Goal: Find contact information: Find contact information

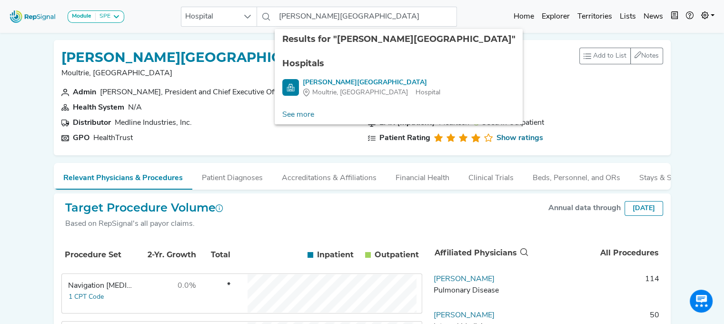
click at [588, 108] on section "Fiscal Year Start Date [DATE]" at bounding box center [515, 107] width 295 height 11
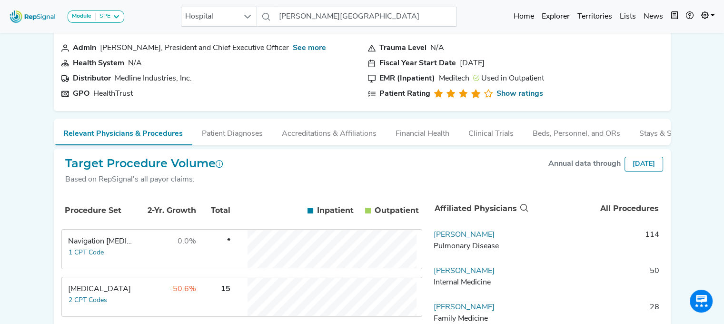
scroll to position [42, 0]
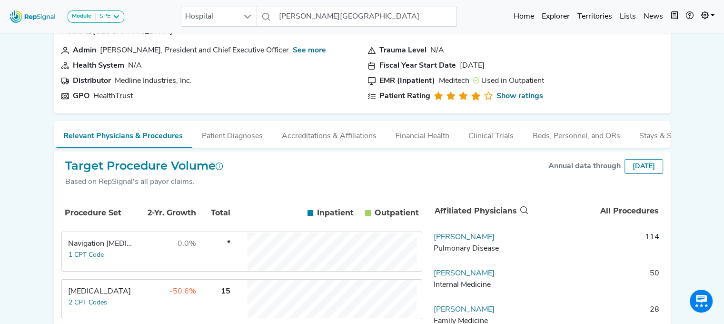
click at [491, 15] on div "Module SPE [MEDICAL_DATA] Disposable Bronchoscope SBRT SPE TTNA [MEDICAL_DATA] …" at bounding box center [362, 16] width 724 height 25
click at [515, 12] on link "Home" at bounding box center [524, 16] width 28 height 19
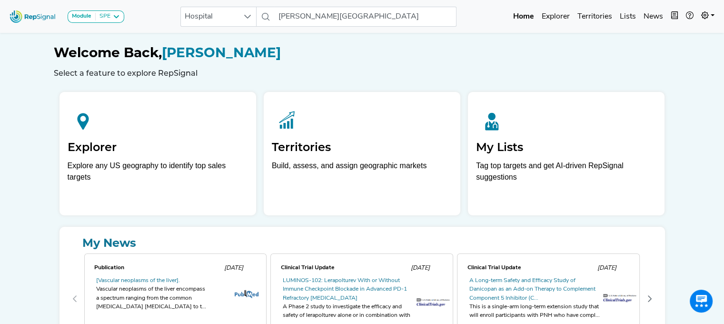
click at [686, 79] on div "Module SPE [MEDICAL_DATA] Disposable Bronchoscope SBRT SPE TTNA [MEDICAL_DATA] …" at bounding box center [362, 198] width 724 height 396
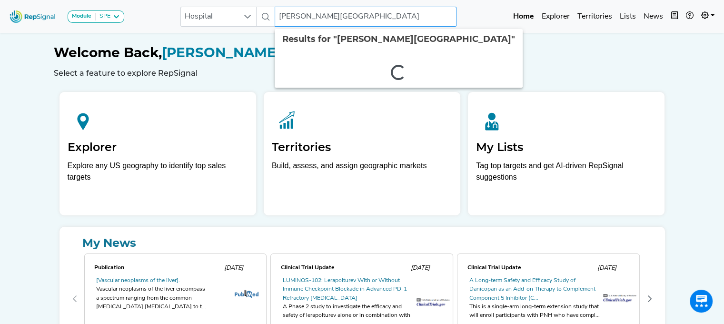
drag, startPoint x: 285, startPoint y: 17, endPoint x: 446, endPoint y: 7, distance: 161.2
click at [446, 7] on input "[PERSON_NAME][GEOGRAPHIC_DATA]" at bounding box center [366, 17] width 182 height 20
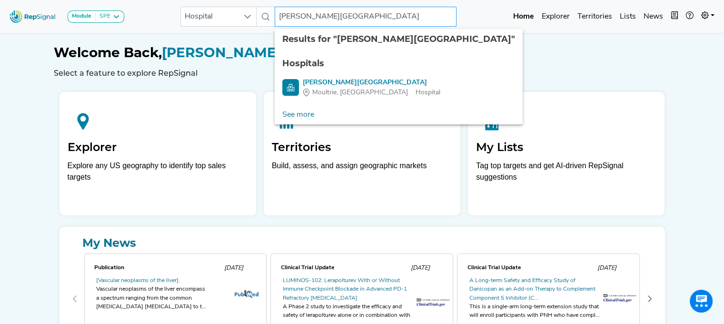
type input "C"
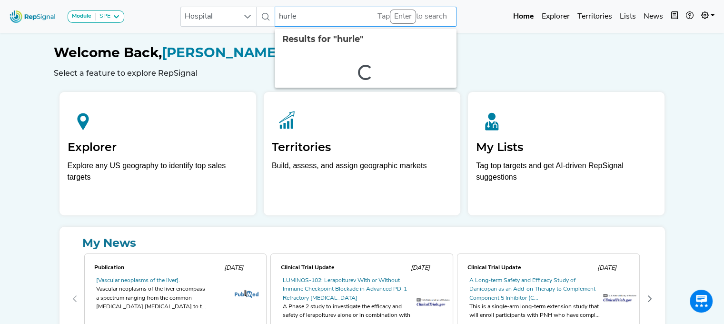
type input "[PERSON_NAME]"
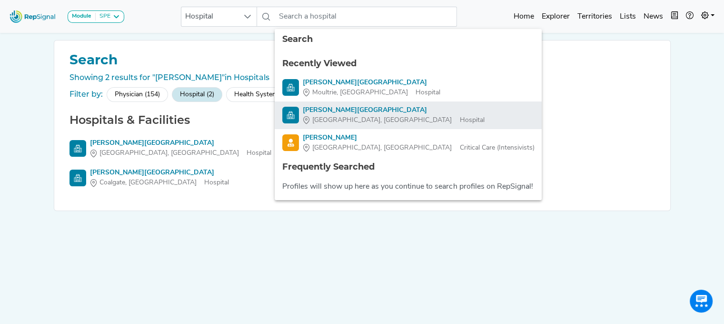
click at [324, 107] on div "[PERSON_NAME][GEOGRAPHIC_DATA]" at bounding box center [393, 110] width 181 height 10
type input "[PERSON_NAME][GEOGRAPHIC_DATA]"
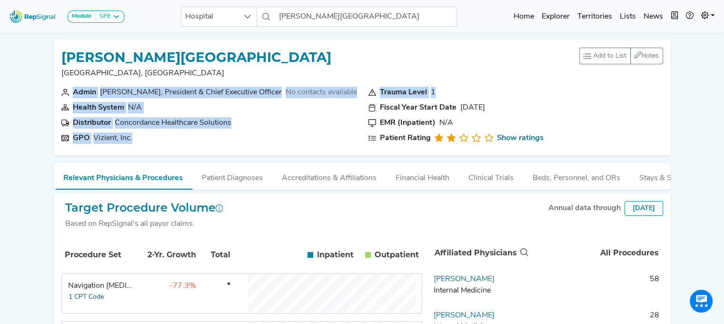
click at [84, 302] on button "1 CPT Code" at bounding box center [86, 296] width 36 height 11
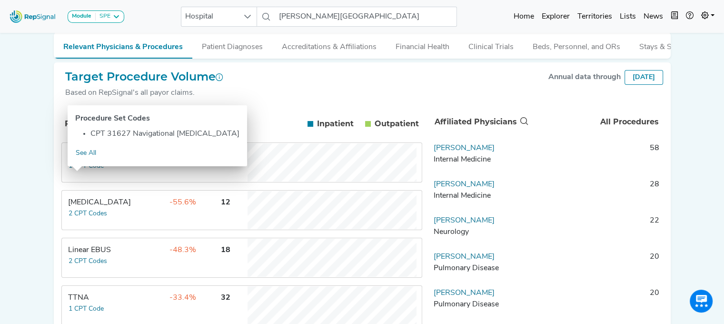
scroll to position [158, 0]
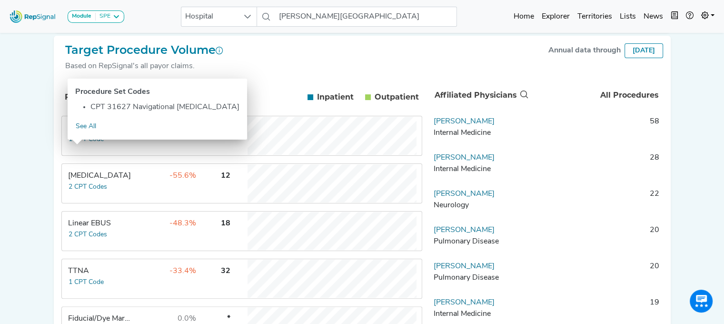
click at [118, 153] on td "Navigation [MEDICAL_DATA] 1 CPT Code" at bounding box center [97, 136] width 71 height 38
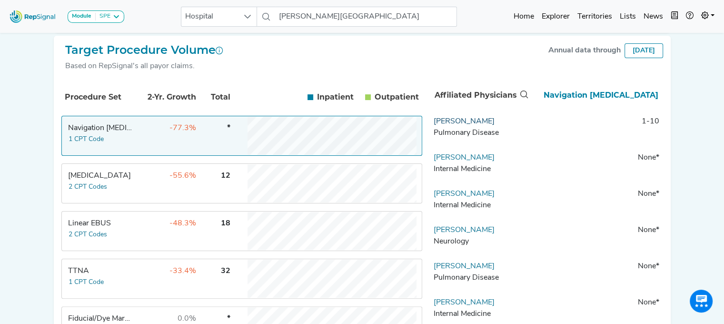
click at [453, 125] on link "[PERSON_NAME]" at bounding box center [464, 122] width 61 height 8
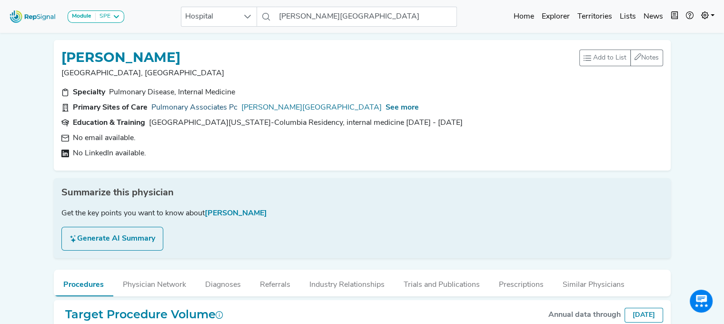
click at [196, 111] on link "Pulmonary Associates Pc" at bounding box center [194, 107] width 86 height 11
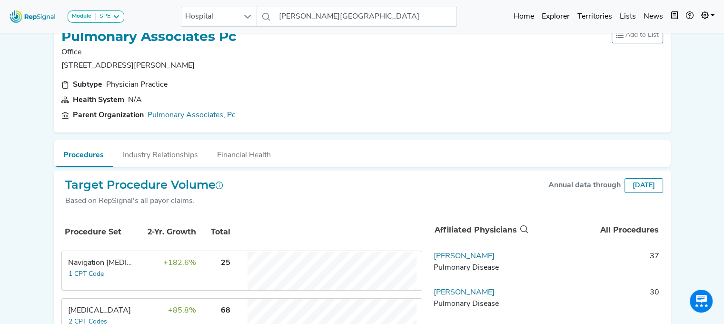
scroll to position [10, 0]
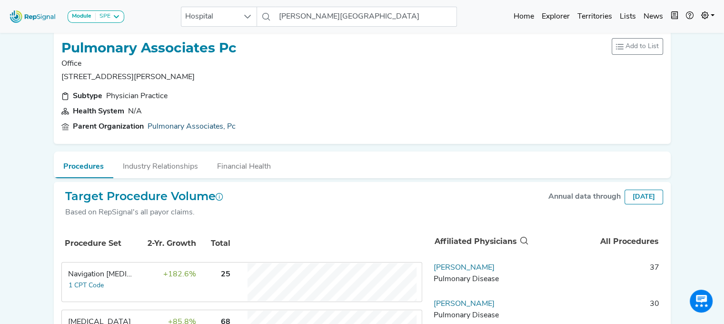
click at [163, 124] on link "Pulmonary Associates, Pc" at bounding box center [192, 126] width 88 height 11
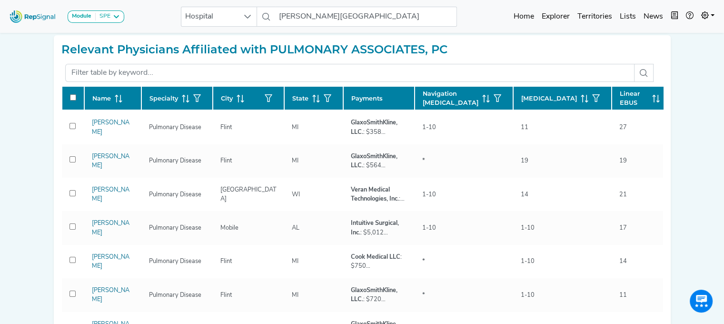
scroll to position [131, 0]
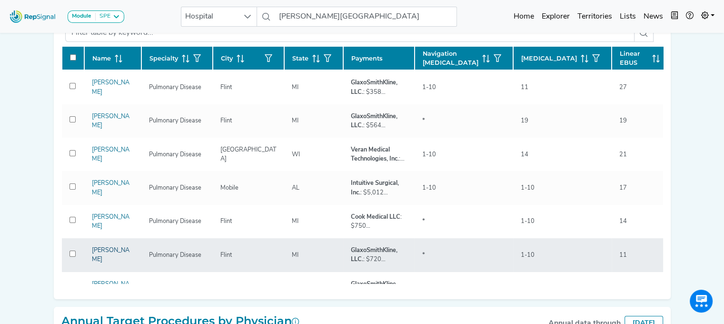
click at [107, 249] on link "[PERSON_NAME]" at bounding box center [111, 254] width 38 height 15
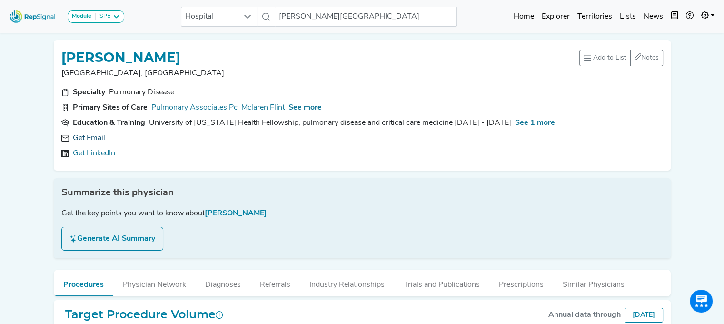
click at [88, 134] on link "Get Email" at bounding box center [89, 137] width 32 height 11
click at [215, 146] on div "No email available. [URL][DOMAIN_NAME][PERSON_NAME]" at bounding box center [362, 145] width 602 height 27
click at [213, 153] on link "[URL][DOMAIN_NAME][PERSON_NAME]" at bounding box center [144, 153] width 142 height 11
